Goal: Task Accomplishment & Management: Use online tool/utility

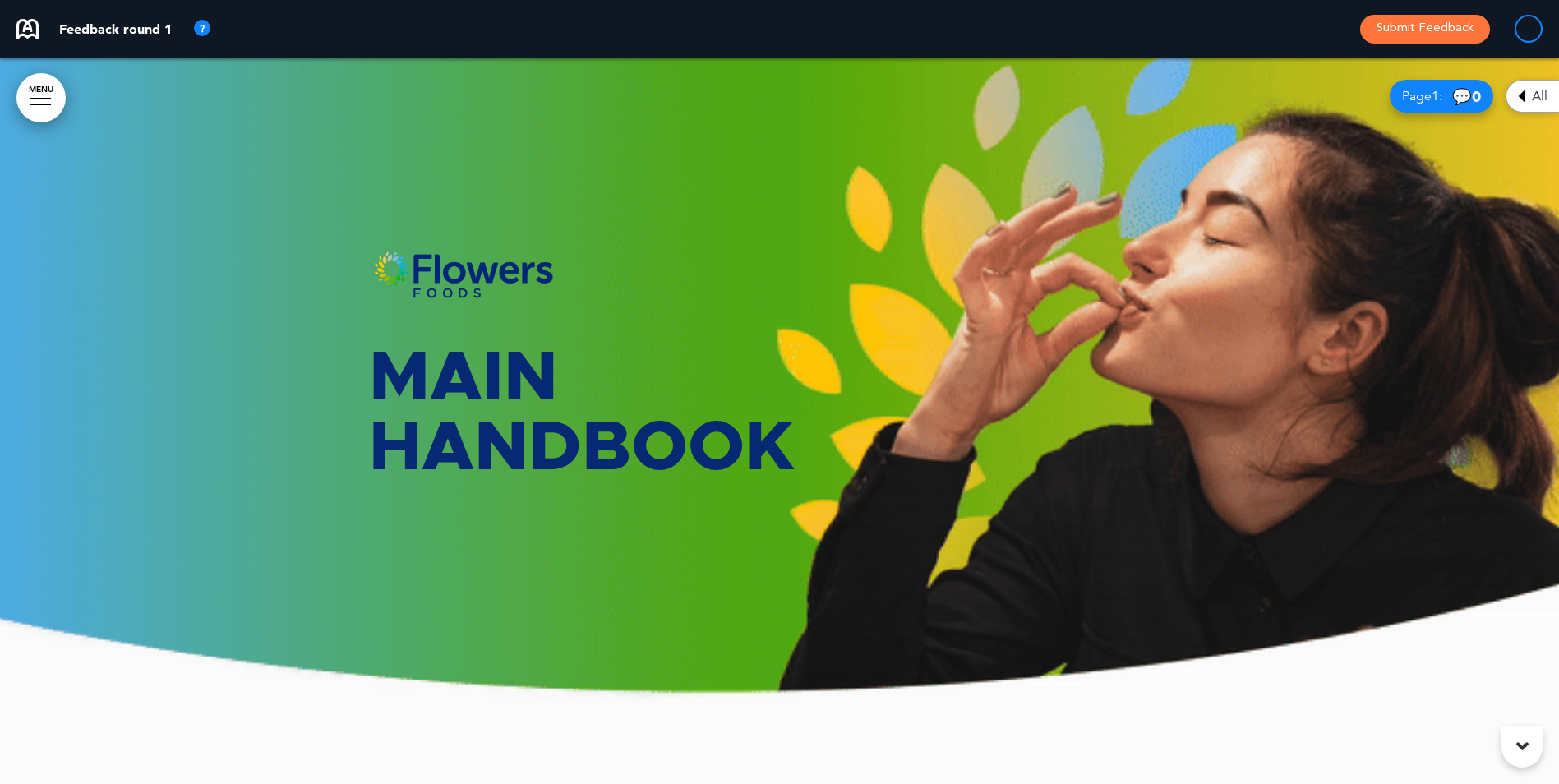
click at [1523, 744] on icon at bounding box center [1523, 746] width 13 height 20
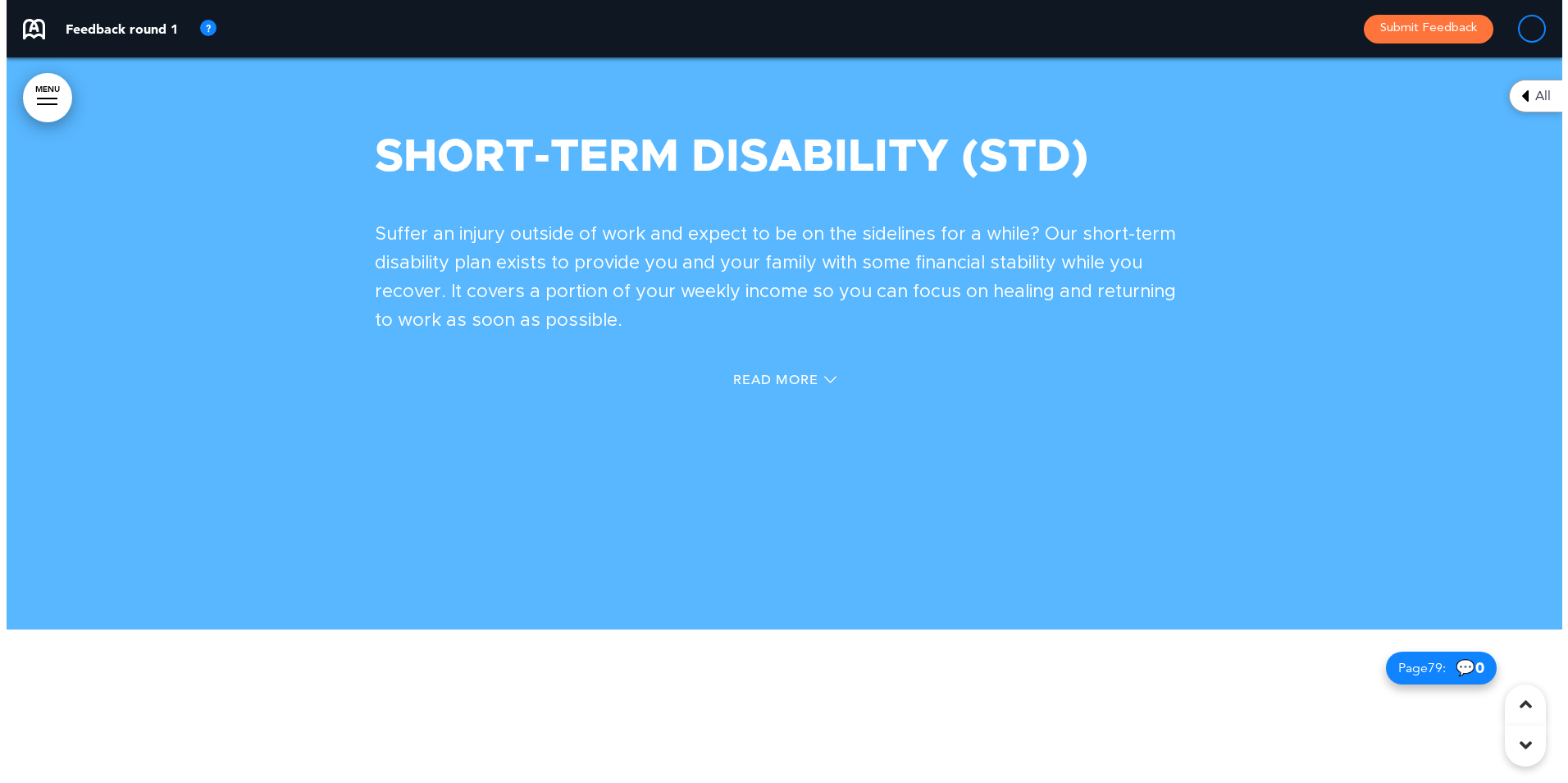
scroll to position [75520, 0]
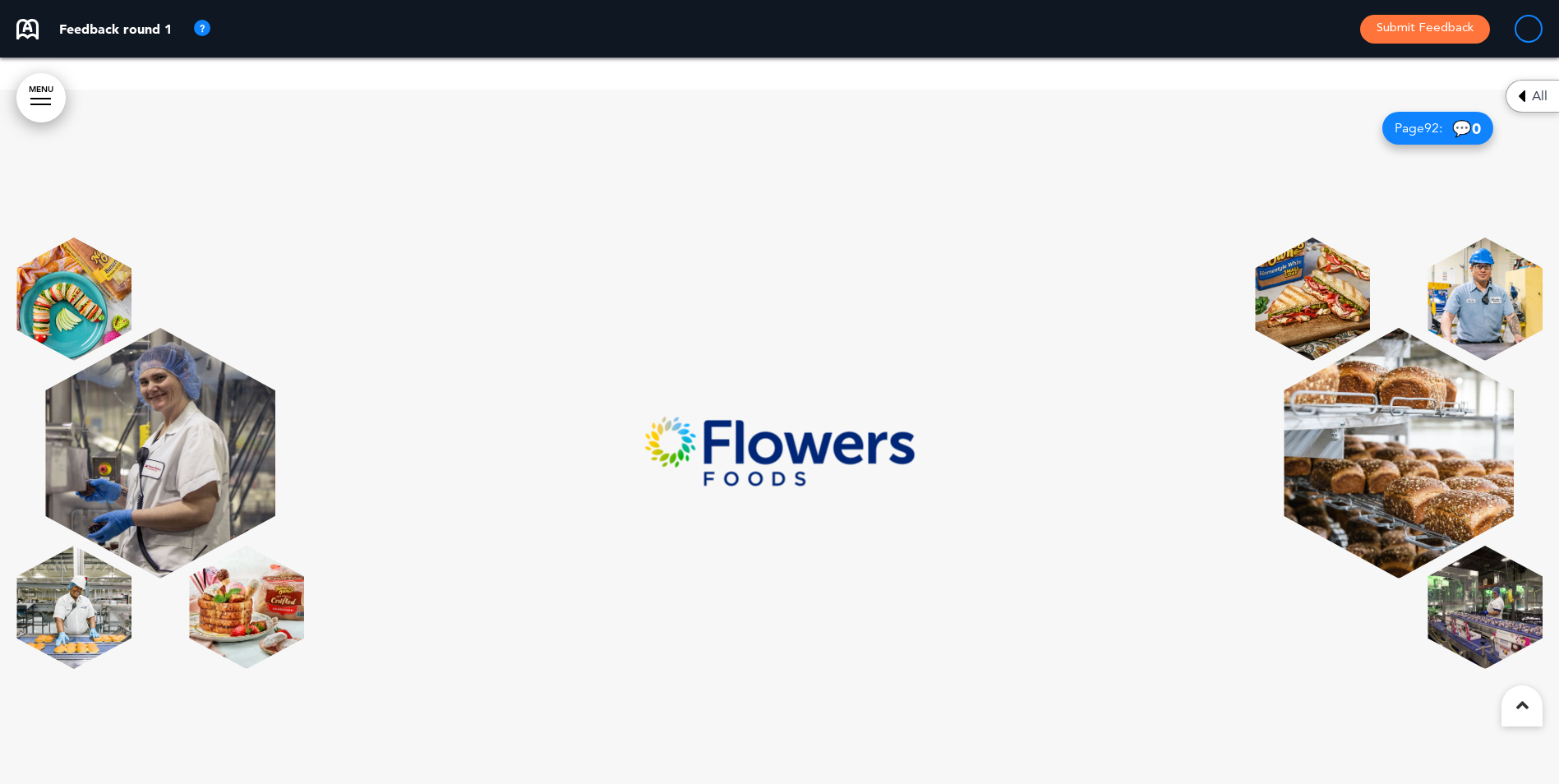
click at [299, 128] on div at bounding box center [780, 453] width 1559 height 726
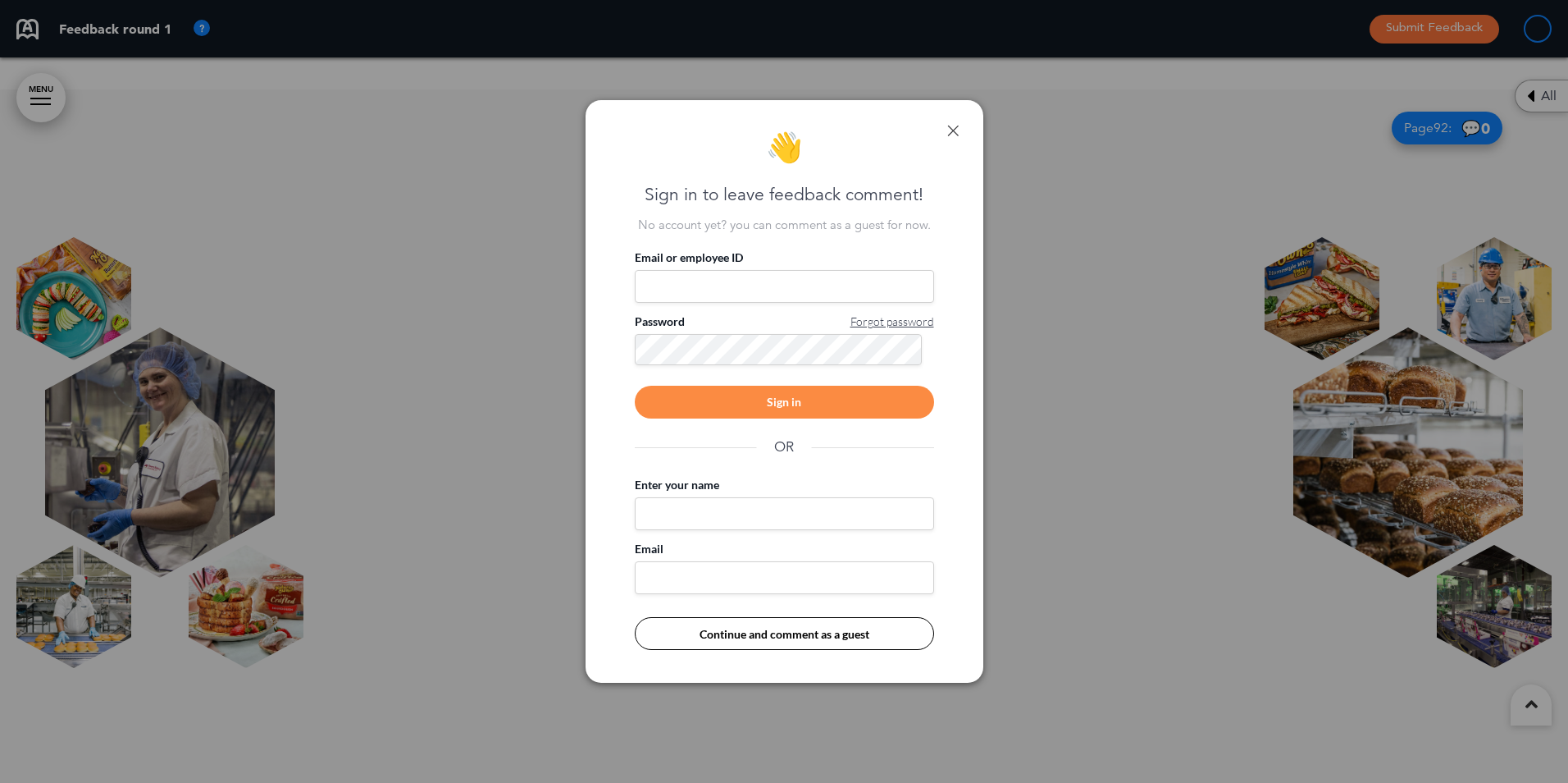
click at [953, 130] on link at bounding box center [953, 131] width 12 height 12
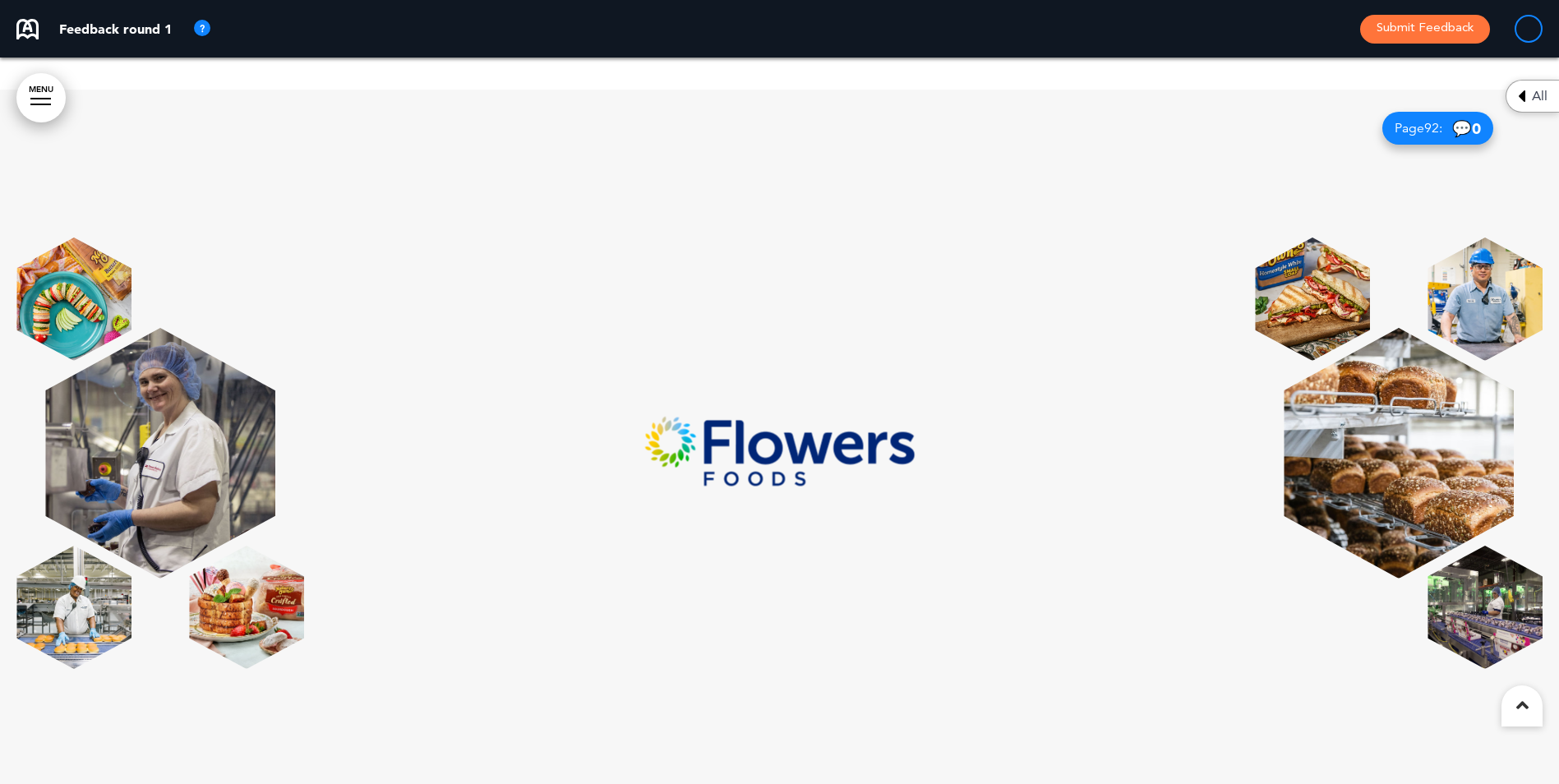
click at [522, 557] on div at bounding box center [780, 453] width 1527 height 432
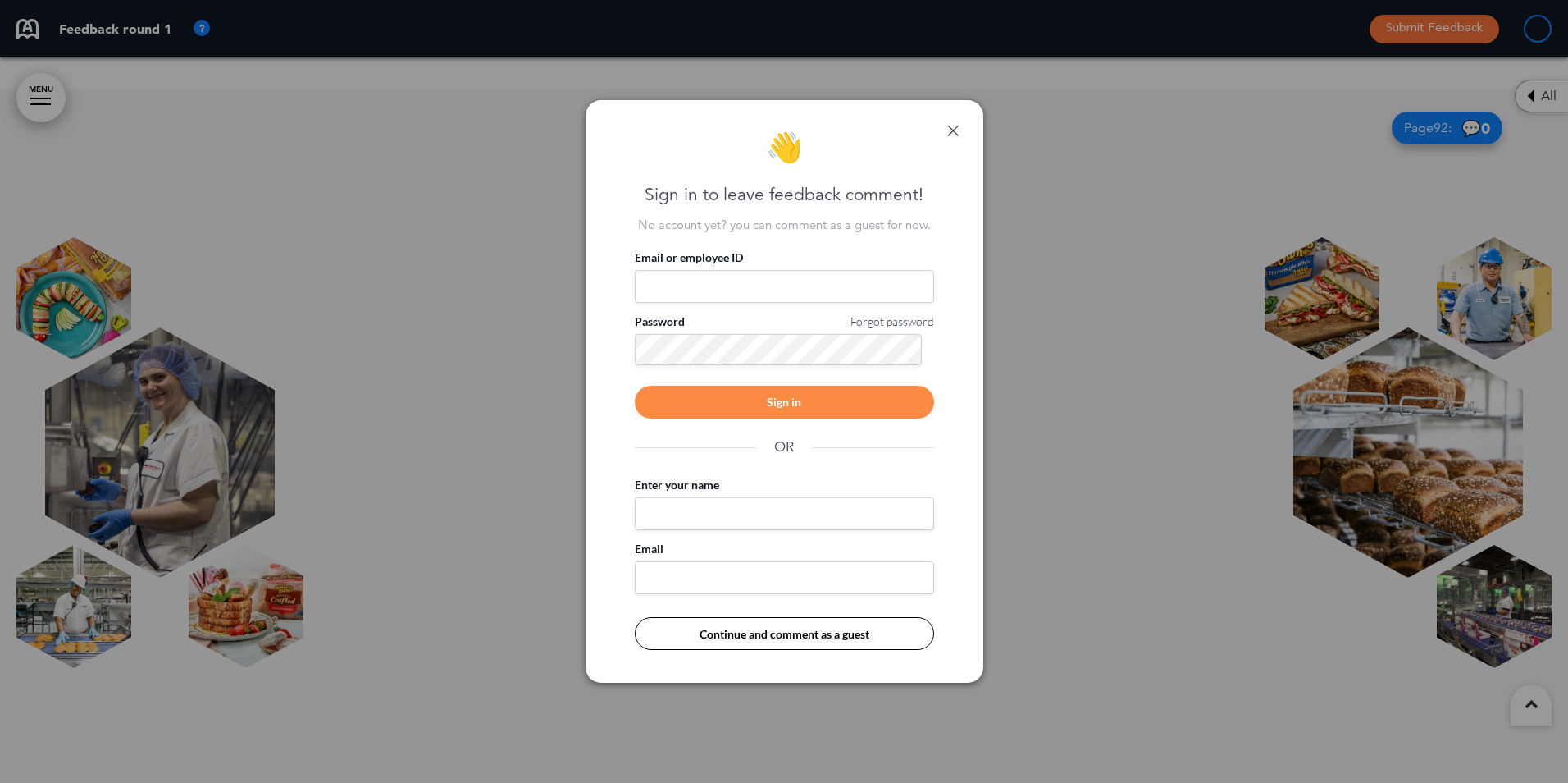
click at [947, 128] on link at bounding box center [953, 131] width 12 height 12
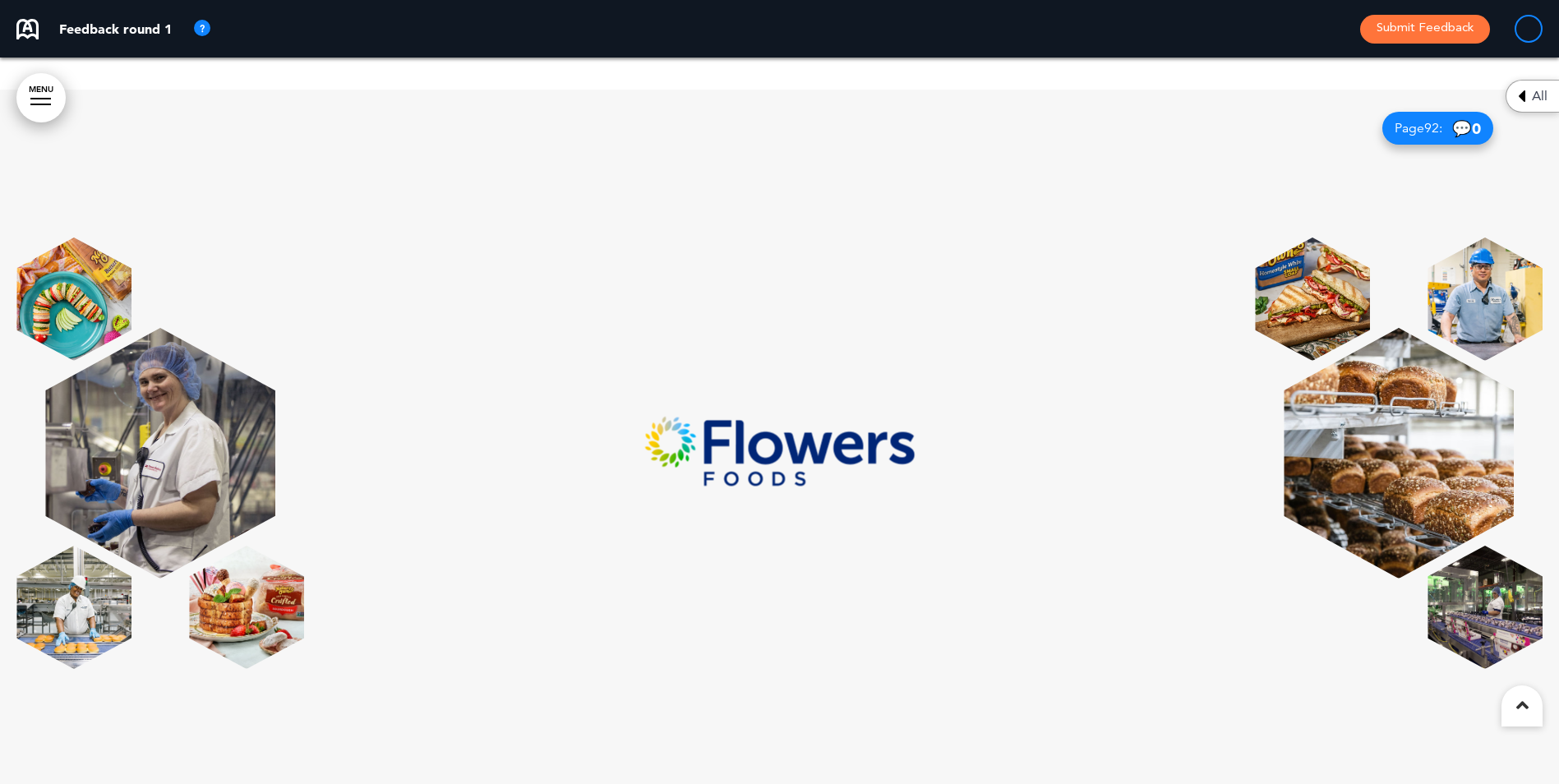
click at [491, 615] on div at bounding box center [780, 453] width 1527 height 432
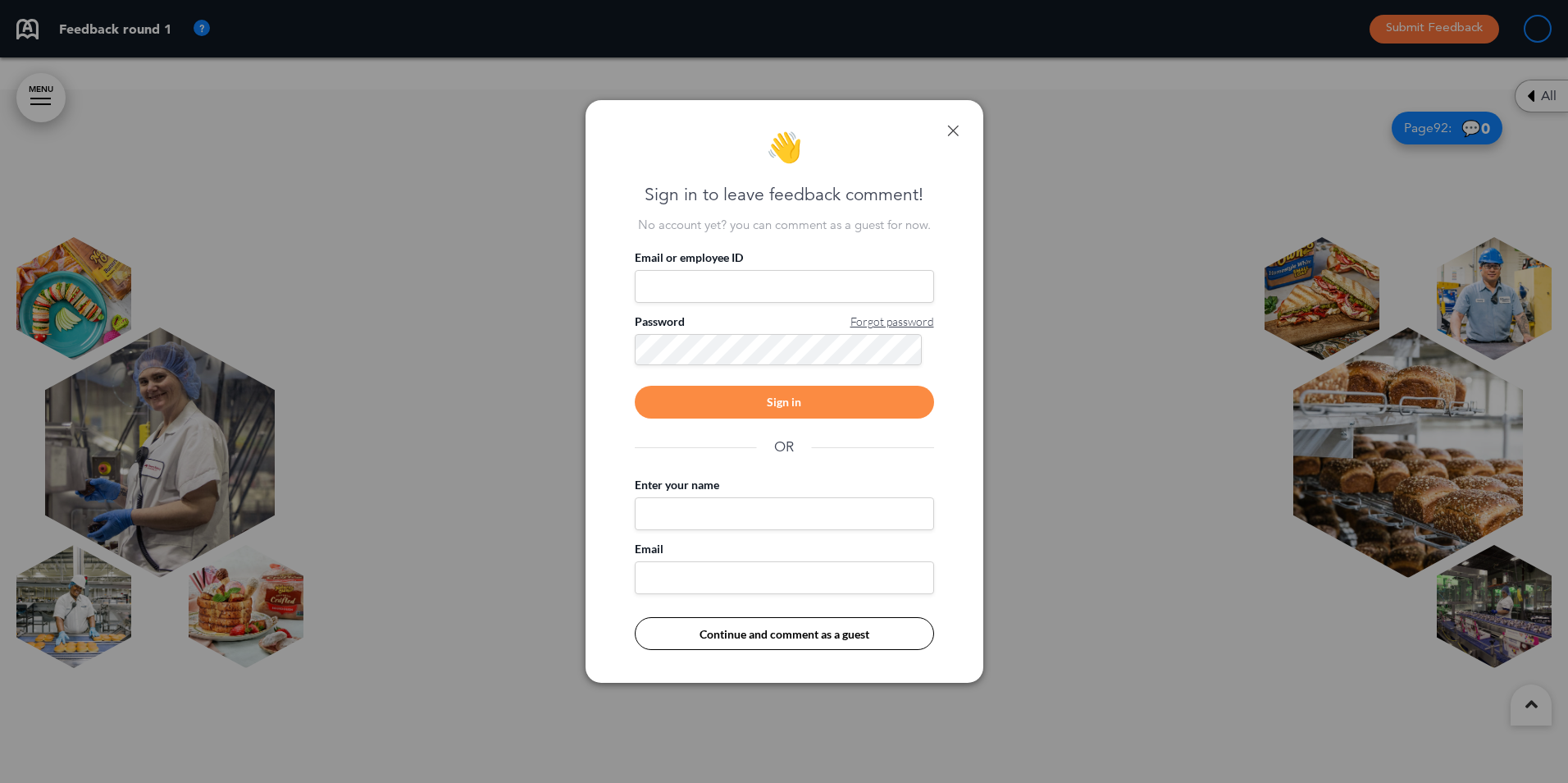
click at [764, 297] on input "Email or employee ID" at bounding box center [784, 287] width 299 height 33
type input "**********"
click at [808, 403] on div "Sign in" at bounding box center [784, 403] width 299 height 33
